Goal: Task Accomplishment & Management: Manage account settings

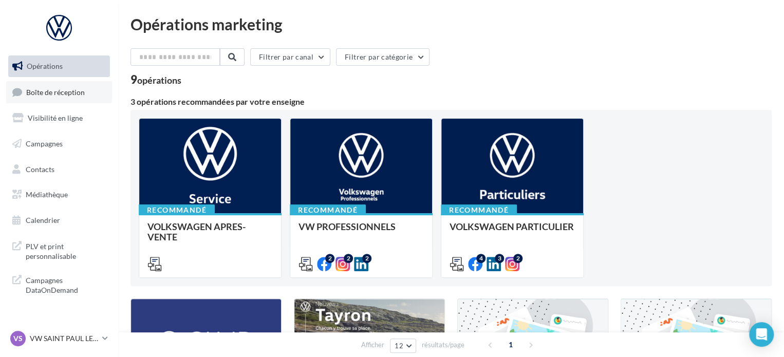
click at [56, 82] on link "Boîte de réception" at bounding box center [59, 92] width 106 height 22
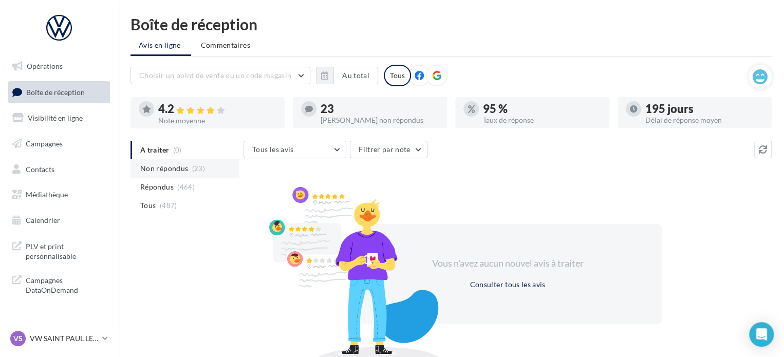
click at [184, 171] on span "Non répondus" at bounding box center [164, 168] width 48 height 10
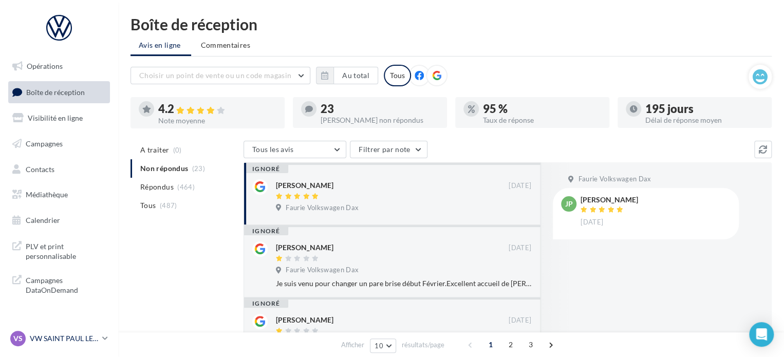
click at [95, 333] on div "VS VW SAINT PAUL LES DAX vw-nar-sdes" at bounding box center [54, 338] width 88 height 15
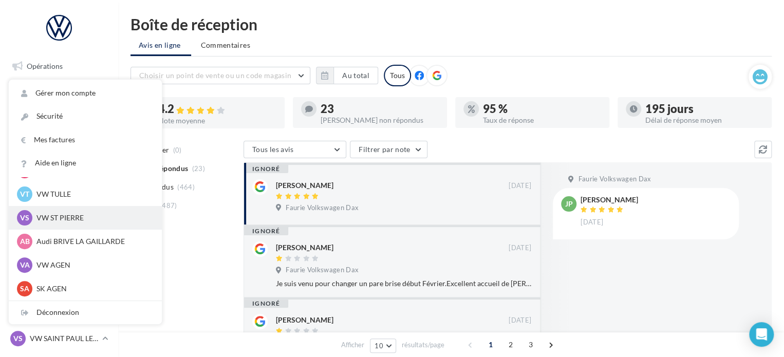
scroll to position [103, 0]
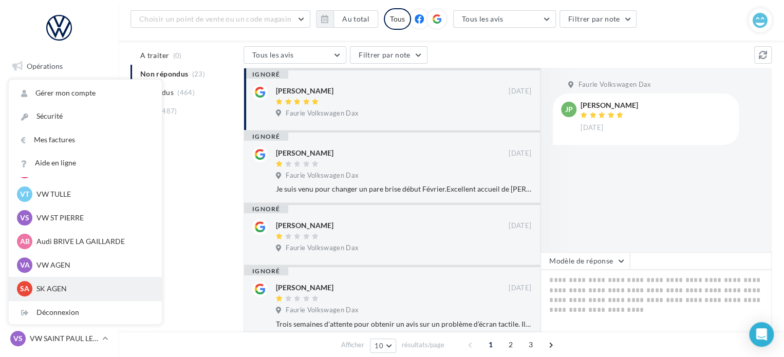
click at [68, 287] on p "SK AGEN" at bounding box center [92, 289] width 113 height 10
